Goal: Task Accomplishment & Management: Complete application form

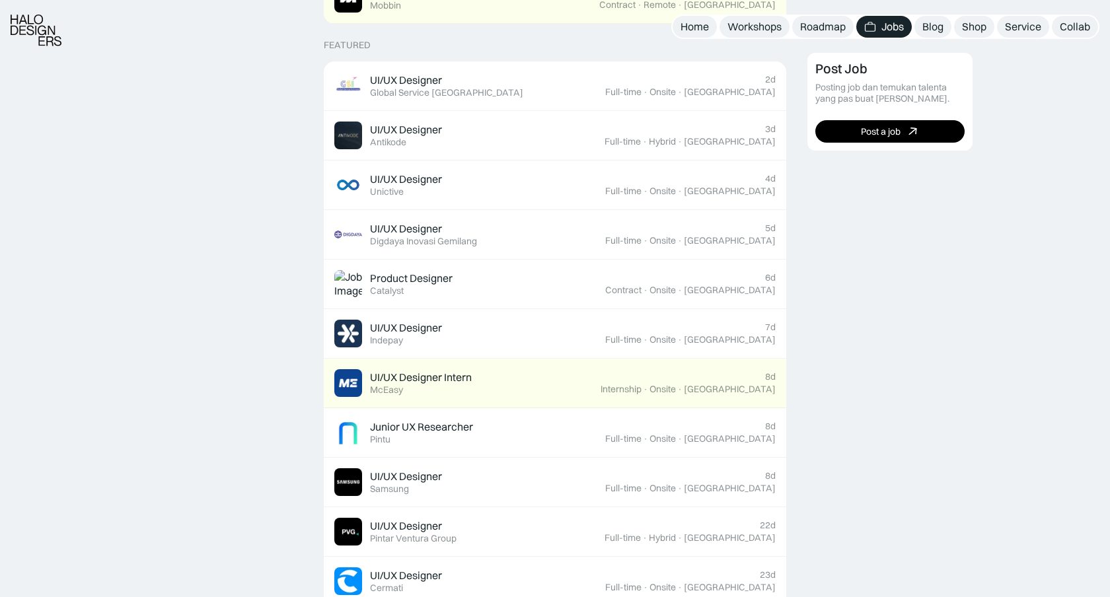
scroll to position [509, 0]
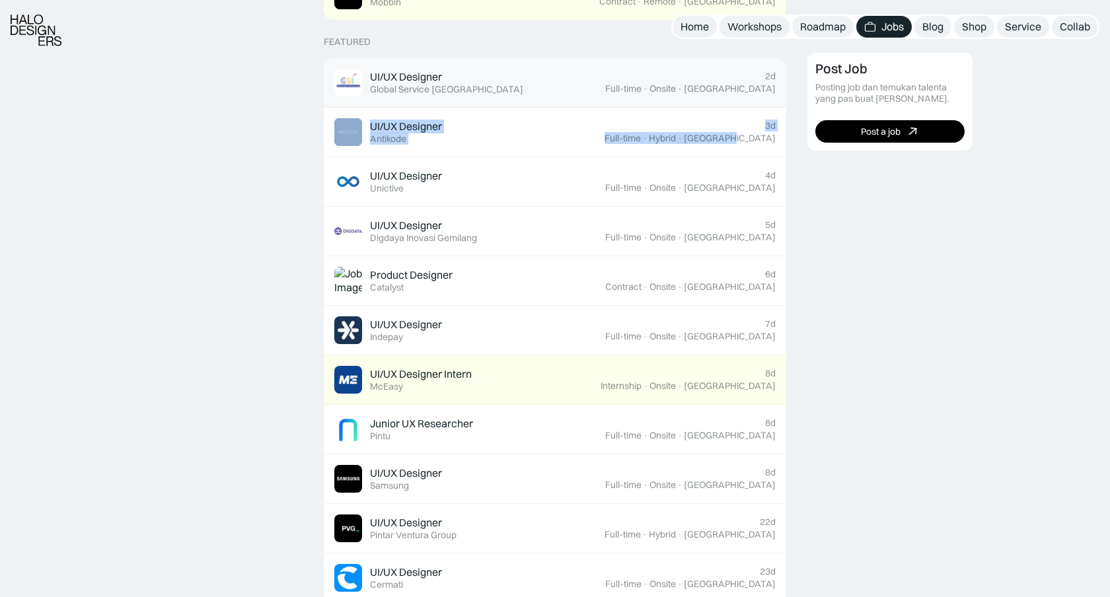
click at [426, 74] on div "UI/UX Designer" at bounding box center [406, 77] width 72 height 14
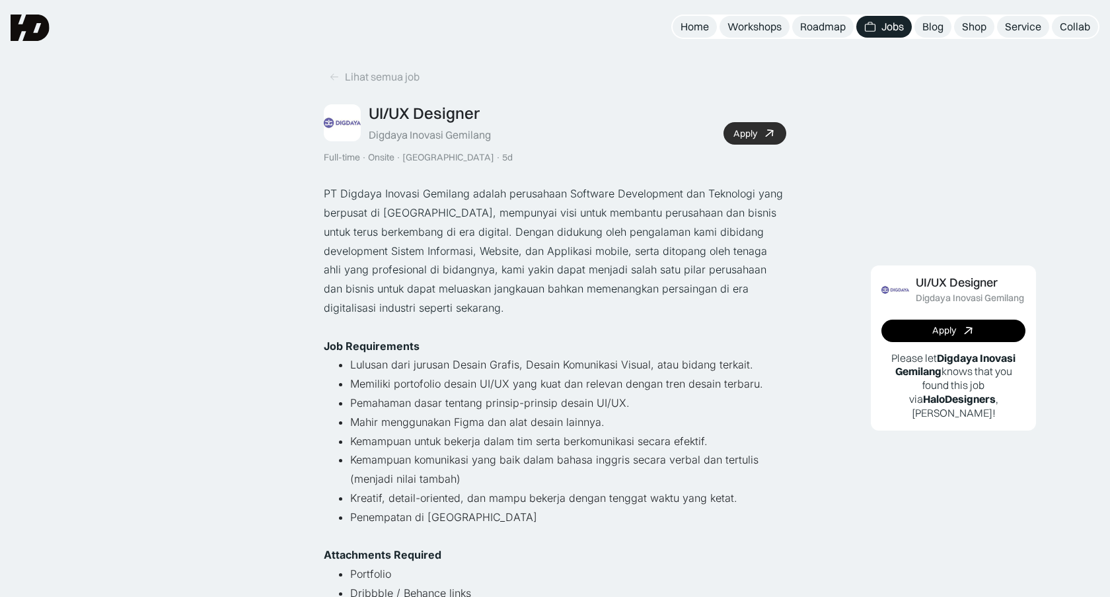
click at [742, 133] on div "Apply" at bounding box center [745, 133] width 24 height 11
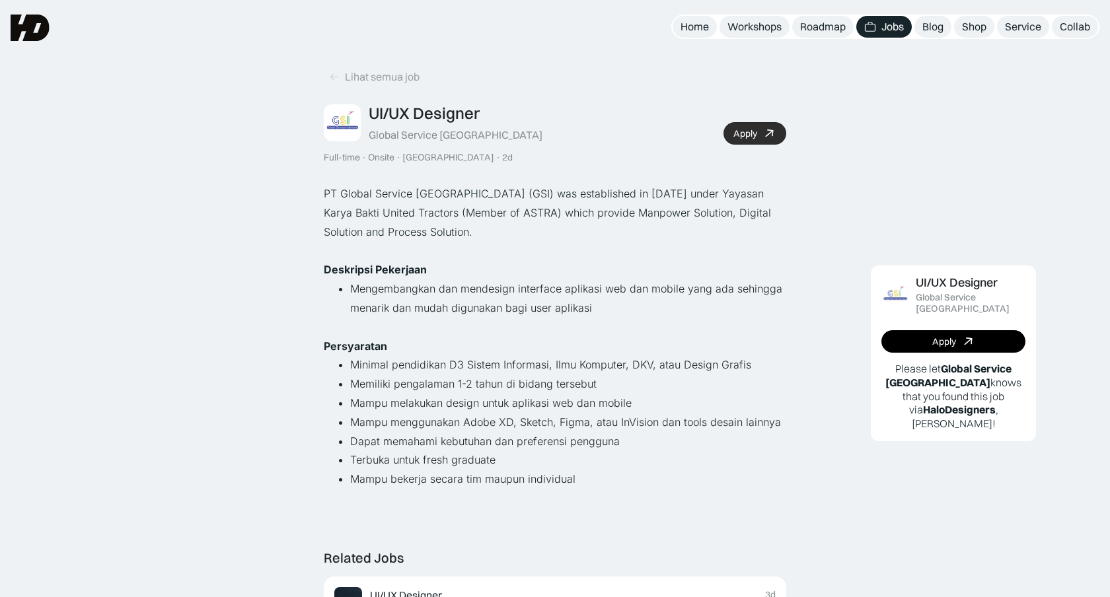
click at [754, 136] on div "Apply" at bounding box center [745, 133] width 24 height 11
click at [753, 135] on div "Apply" at bounding box center [745, 133] width 24 height 11
click at [754, 134] on div "Apply" at bounding box center [745, 133] width 24 height 11
click at [737, 133] on div "Apply" at bounding box center [745, 133] width 24 height 11
